Goal: Information Seeking & Learning: Learn about a topic

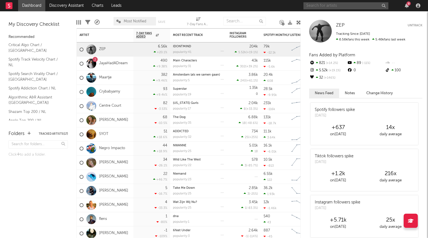
click at [324, 6] on input "text" at bounding box center [346, 5] width 85 height 7
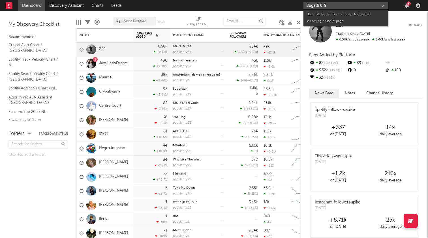
click at [309, 6] on input "Bugatti & 9" at bounding box center [346, 5] width 85 height 7
click at [332, 5] on input "Lugatti & 9" at bounding box center [346, 5] width 85 height 7
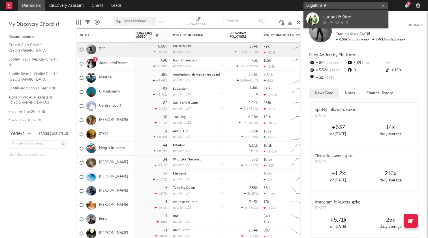
type input "Lugatti & 9"
click at [344, 12] on link "Lugatti & 9ine" at bounding box center [346, 19] width 85 height 18
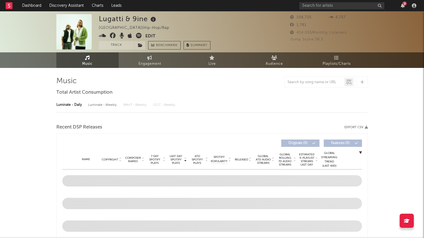
select select "6m"
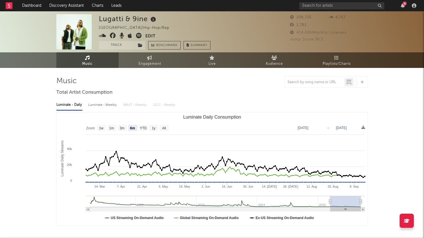
click at [404, 5] on div "8" at bounding box center [405, 3] width 4 height 4
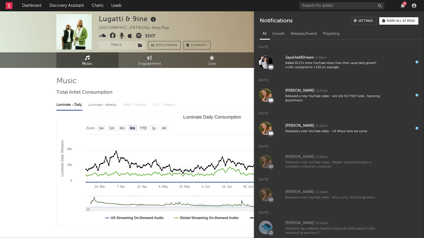
click at [404, 5] on div "8" at bounding box center [405, 3] width 4 height 4
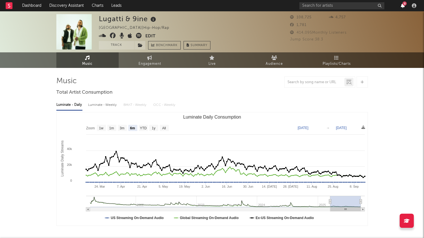
click at [402, 6] on icon "button" at bounding box center [403, 5] width 4 height 5
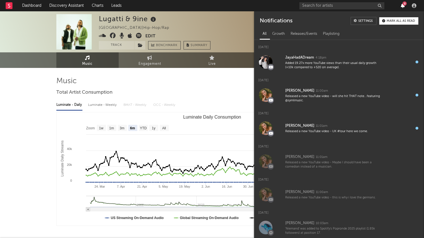
click at [404, 6] on icon "button" at bounding box center [403, 5] width 4 height 5
